Goal: Transaction & Acquisition: Purchase product/service

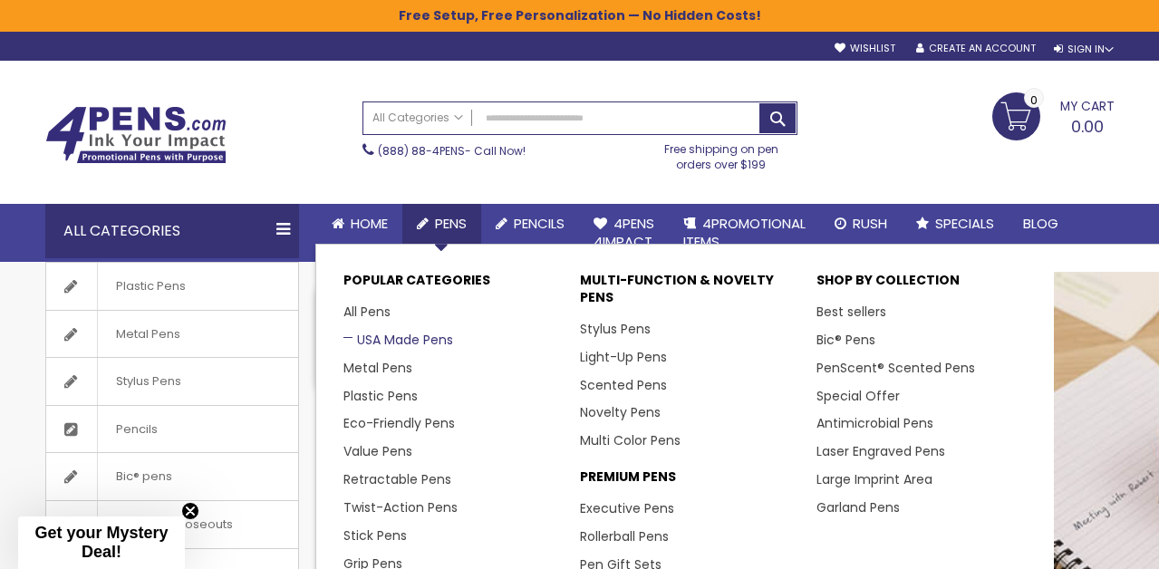
click at [382, 341] on link "USA Made Pens" at bounding box center [399, 340] width 110 height 18
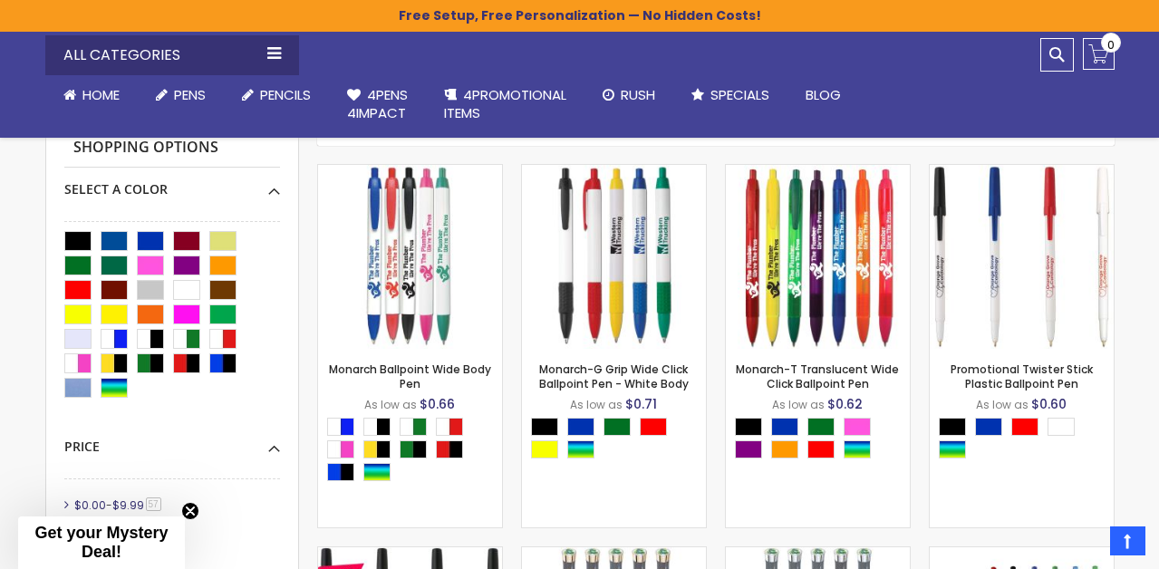
scroll to position [428, 0]
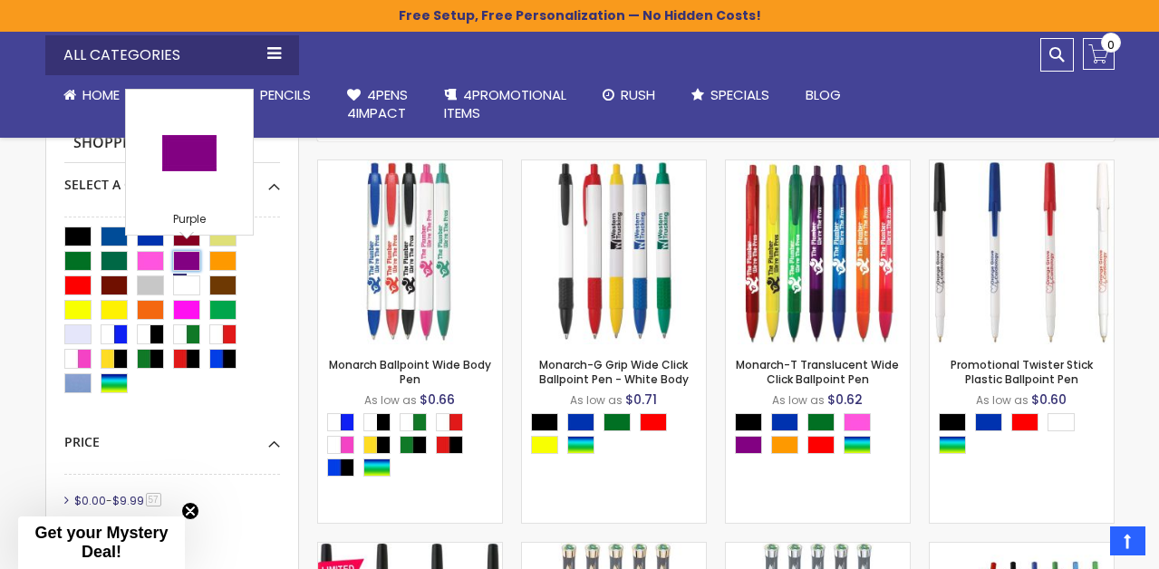
click at [193, 256] on div "Purple" at bounding box center [186, 261] width 27 height 20
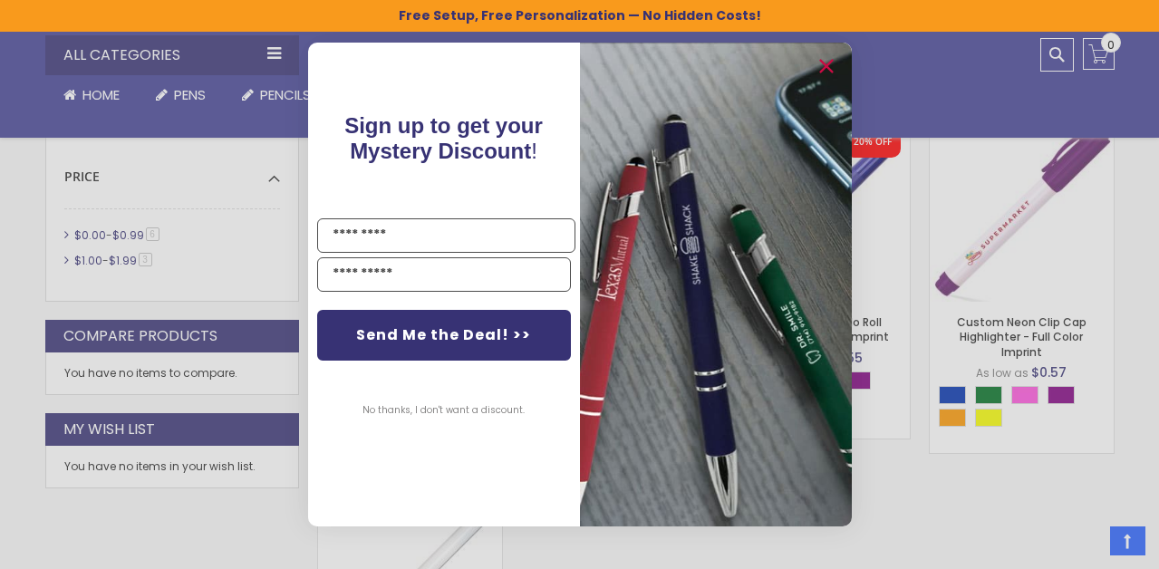
click at [172, 526] on div "Close dialog Sign up to get your Mystery Discount ! Name Email Send Me the Deal…" at bounding box center [579, 284] width 1159 height 569
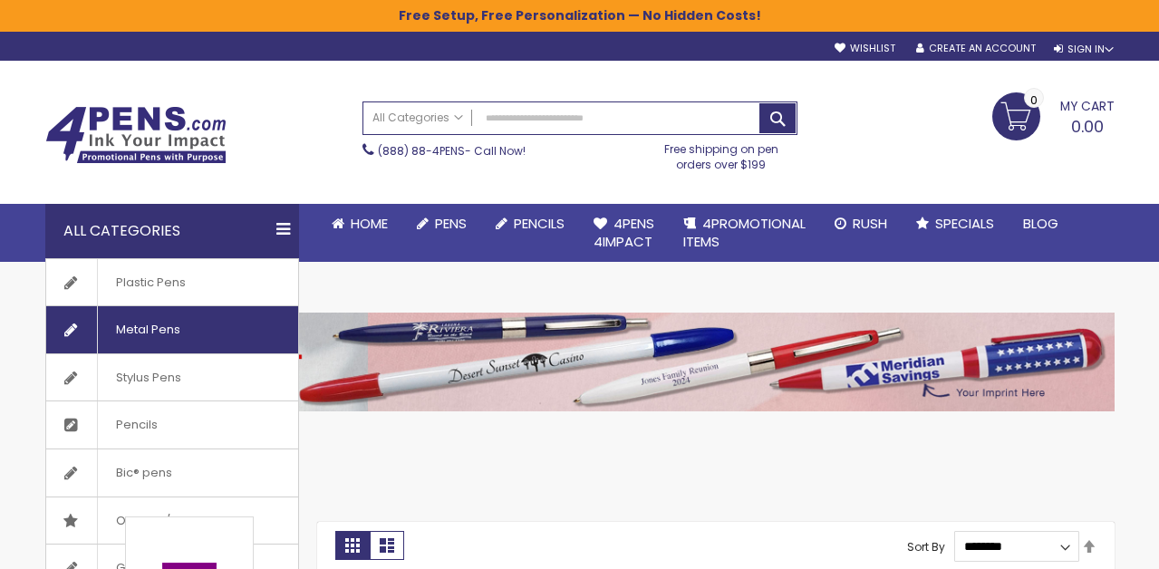
click at [147, 334] on span "Metal Pens" at bounding box center [148, 329] width 102 height 47
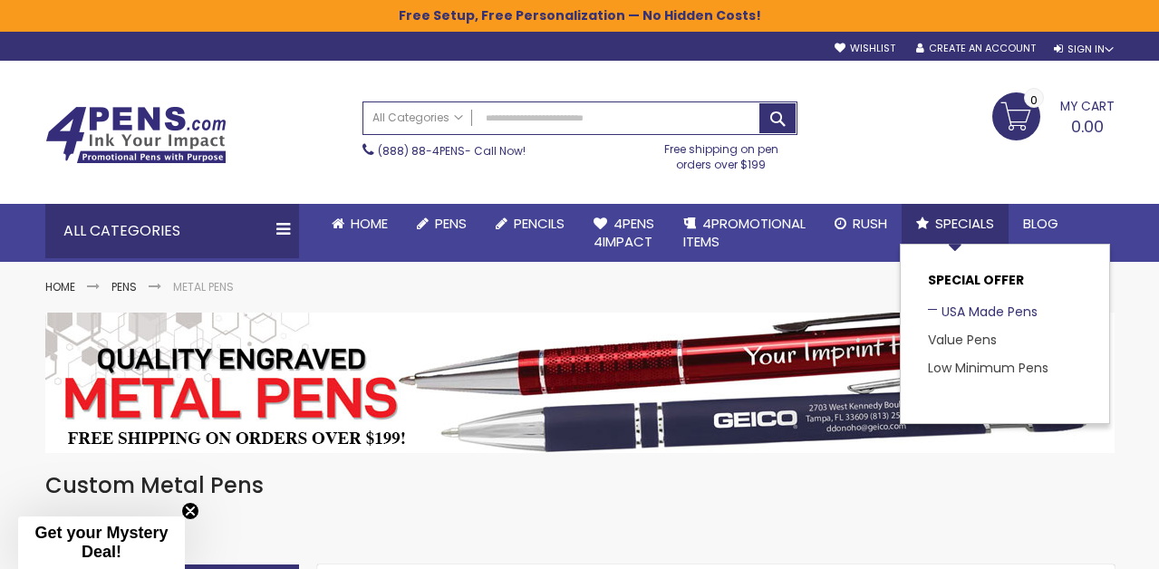
click at [970, 312] on link "USA Made Pens" at bounding box center [983, 312] width 110 height 18
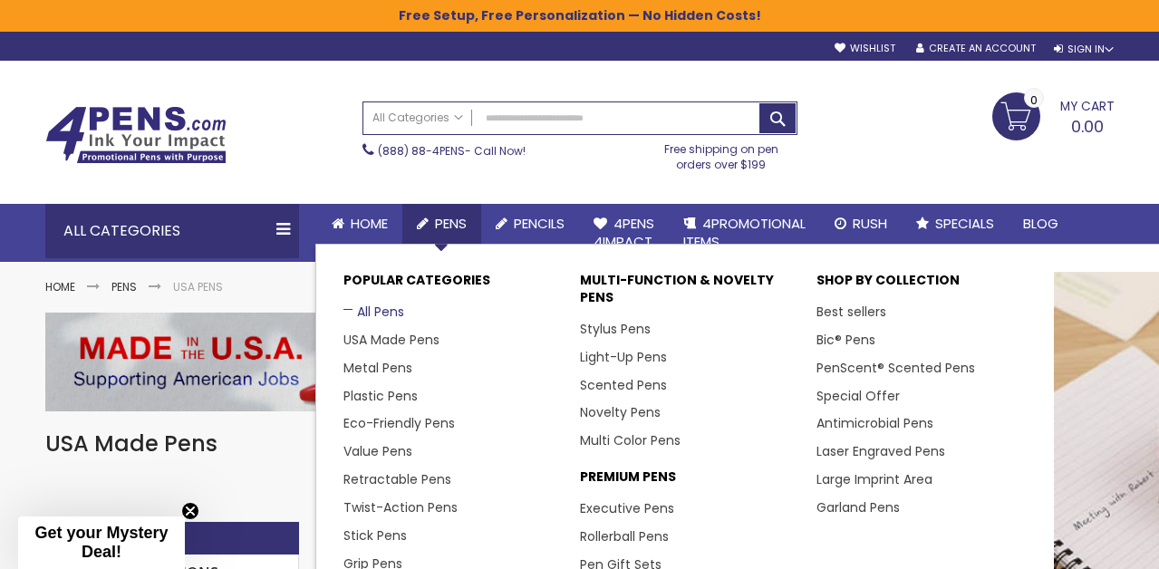
click at [385, 305] on link "All Pens" at bounding box center [374, 312] width 61 height 18
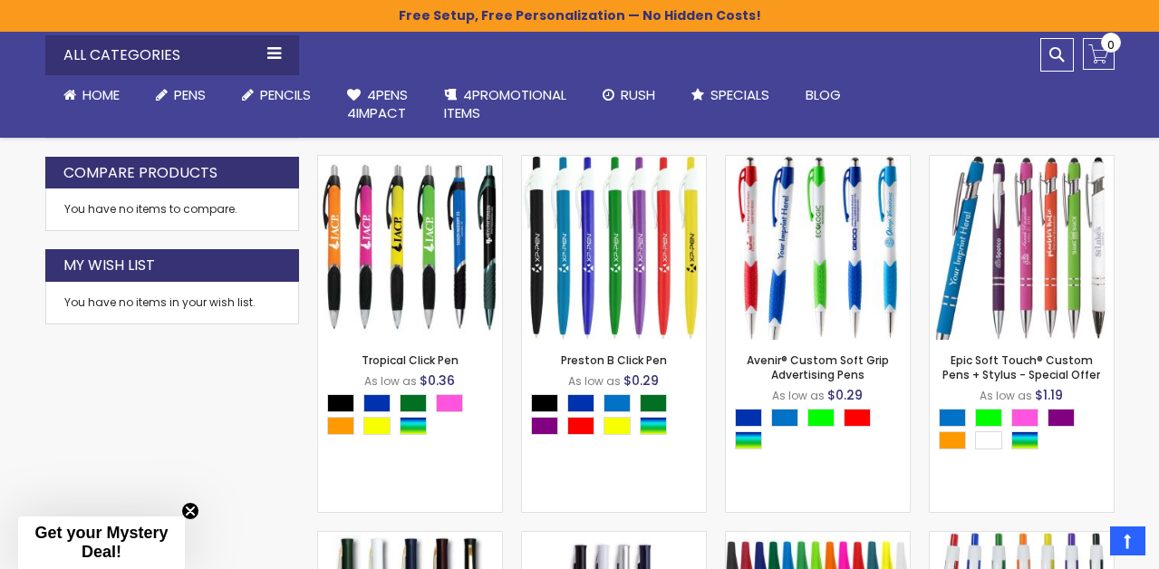
scroll to position [1196, 0]
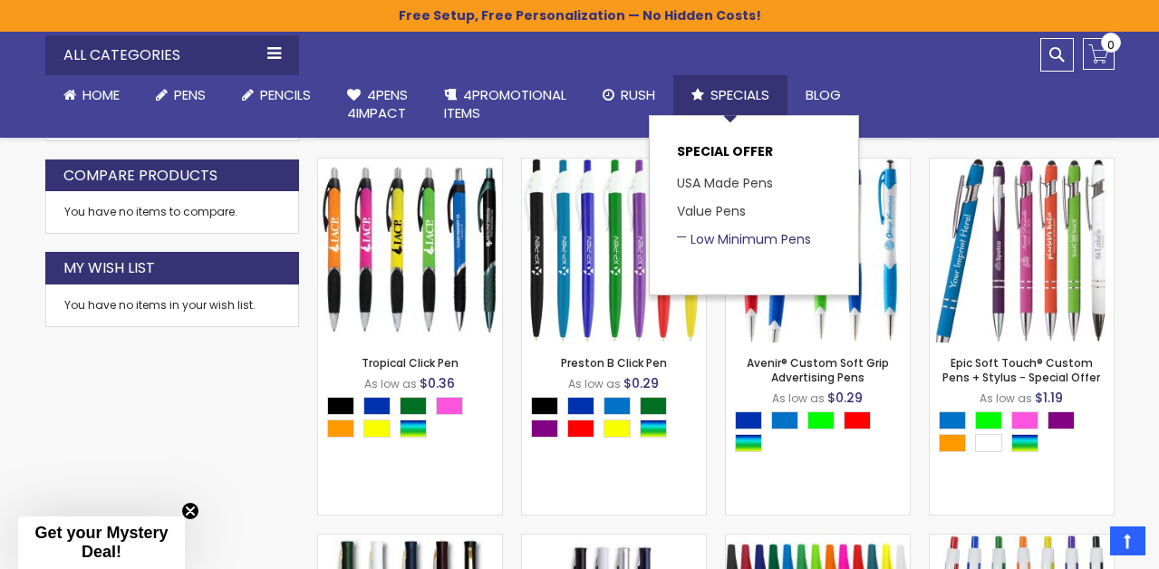
click at [759, 235] on link "Low Minimum Pens" at bounding box center [744, 239] width 134 height 18
